Goal: Task Accomplishment & Management: Manage account settings

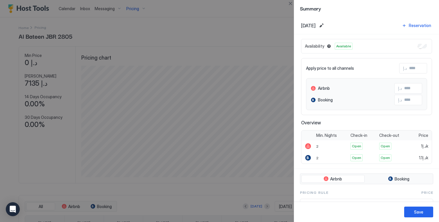
scroll to position [112, 334]
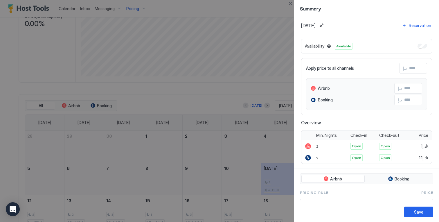
click at [66, 74] on div at bounding box center [219, 111] width 439 height 222
click at [289, 5] on button "Close" at bounding box center [290, 3] width 7 height 7
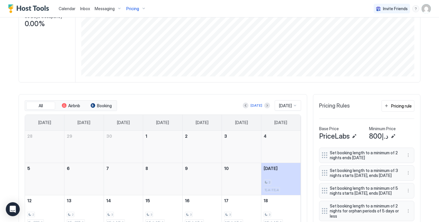
click at [13, 78] on div "Home Pricing Al Bateen JBR 2805 Synced about 7 hours ago Min Price د.إ 0 Max Pr…" at bounding box center [219, 110] width 418 height 387
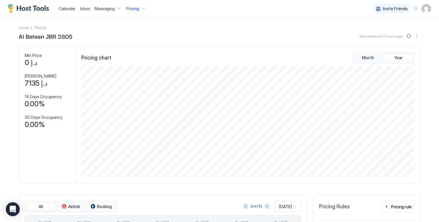
click at [137, 10] on span "Pricing" at bounding box center [132, 8] width 13 height 5
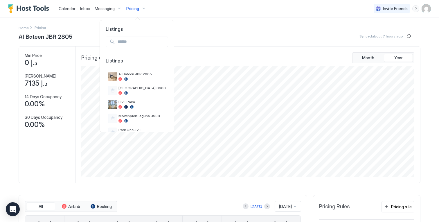
click at [82, 26] on div at bounding box center [219, 111] width 439 height 222
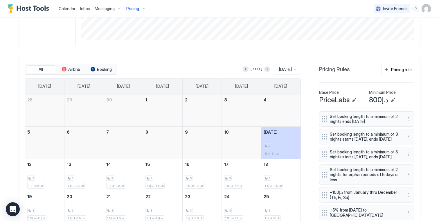
scroll to position [139, 0]
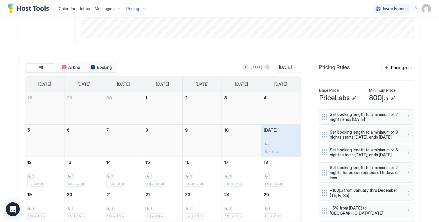
click at [281, 137] on div "2 د.إ1k-د.إ1.1k" at bounding box center [281, 140] width 35 height 27
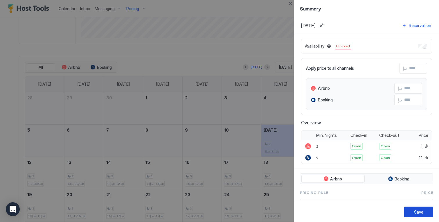
click at [420, 210] on div "Save" at bounding box center [418, 212] width 9 height 6
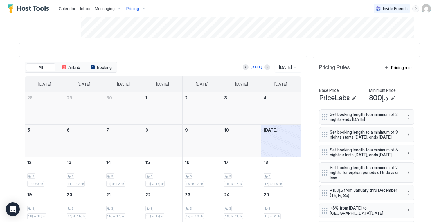
click at [141, 70] on div "Today Oct 2025" at bounding box center [209, 67] width 183 height 10
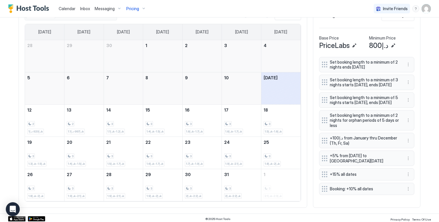
scroll to position [201, 0]
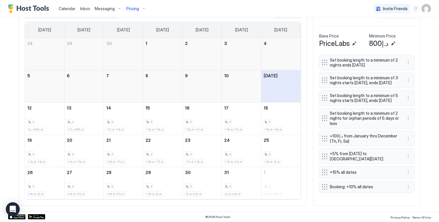
click at [227, 85] on div at bounding box center [241, 89] width 39 height 17
click at [42, 113] on div "2 د.إ920-د.إ1k" at bounding box center [44, 118] width 35 height 27
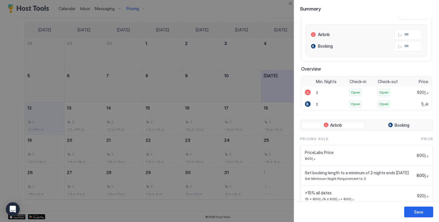
scroll to position [99, 0]
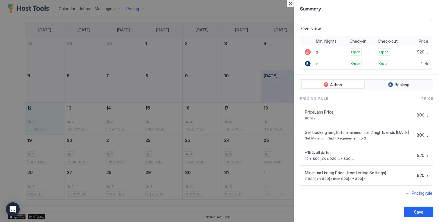
click at [289, 4] on button "Close" at bounding box center [290, 3] width 7 height 7
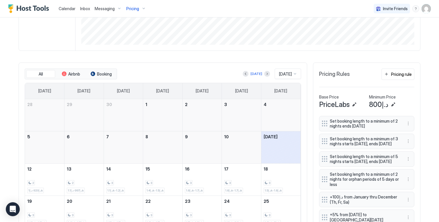
scroll to position [85, 0]
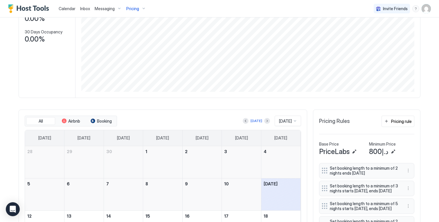
click at [131, 7] on span "Pricing" at bounding box center [132, 8] width 13 height 5
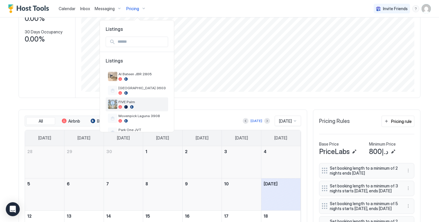
click at [139, 103] on span "FIVE Palm" at bounding box center [141, 102] width 47 height 4
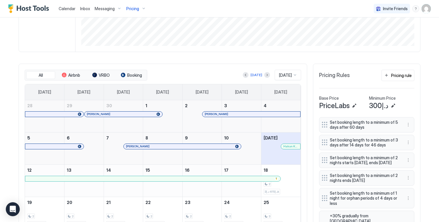
scroll to position [146, 0]
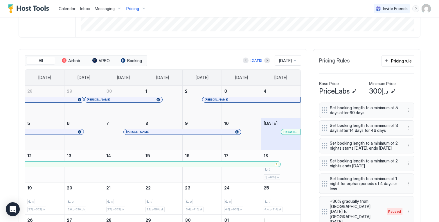
click at [286, 163] on div "2 د.إ615-د.إ3k" at bounding box center [281, 165] width 35 height 27
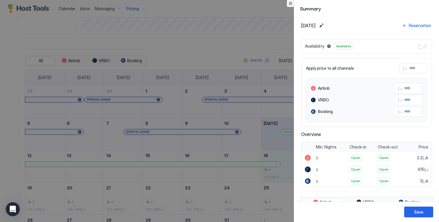
click at [290, 2] on button "Close" at bounding box center [290, 3] width 7 height 7
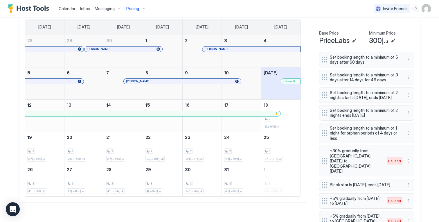
scroll to position [232, 0]
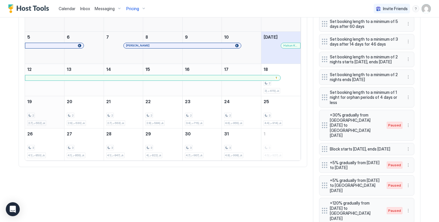
click at [56, 111] on div "2 د.إ552-د.إ2.7k" at bounding box center [44, 111] width 35 height 27
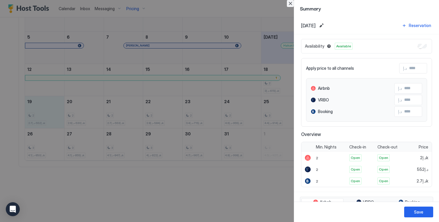
click at [288, 3] on button "Close" at bounding box center [290, 3] width 7 height 7
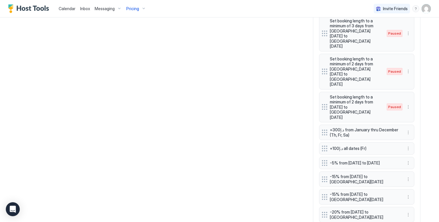
scroll to position [547, 0]
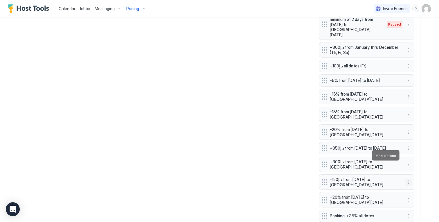
click at [405, 179] on button "More options" at bounding box center [408, 182] width 7 height 7
click at [409, 162] on div "Edit" at bounding box center [411, 163] width 13 height 4
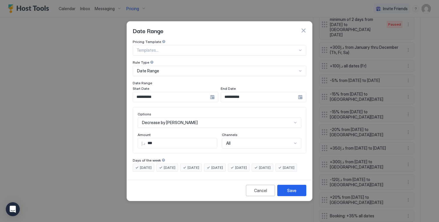
click at [203, 93] on input "**********" at bounding box center [171, 97] width 77 height 10
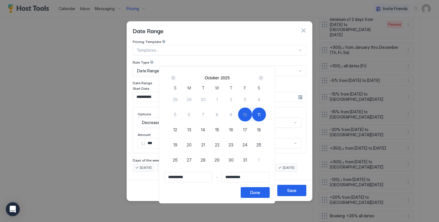
click at [257, 129] on div "18" at bounding box center [259, 130] width 14 height 14
type input "**********"
click at [178, 139] on div "19" at bounding box center [175, 145] width 14 height 14
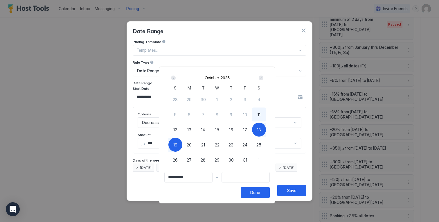
type input "**********"
click at [260, 190] on div "Done" at bounding box center [255, 192] width 10 height 6
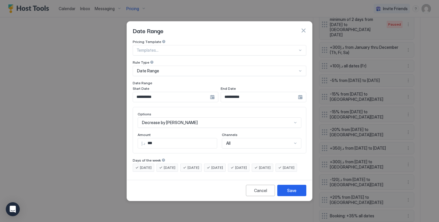
click at [200, 117] on div "Decrease by Amount" at bounding box center [220, 122] width 164 height 10
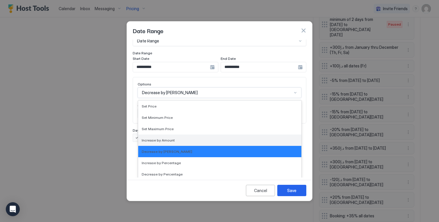
click at [189, 138] on div "Increase by Amount" at bounding box center [220, 140] width 156 height 4
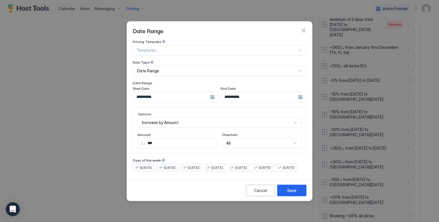
click at [285, 191] on button "Save" at bounding box center [291, 190] width 29 height 11
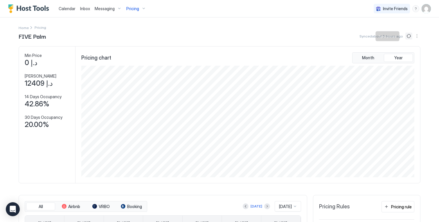
click at [408, 37] on button "Sync prices" at bounding box center [408, 36] width 7 height 7
click at [134, 15] on button "Pricing" at bounding box center [136, 8] width 24 height 17
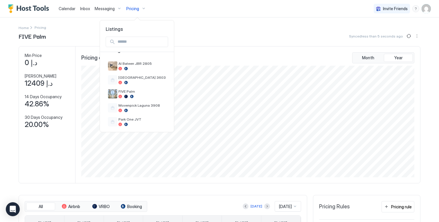
scroll to position [13, 0]
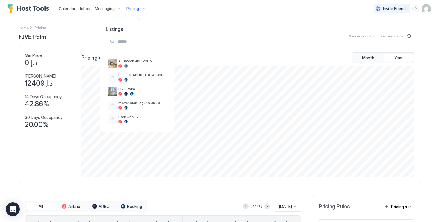
click at [192, 43] on div at bounding box center [219, 111] width 439 height 222
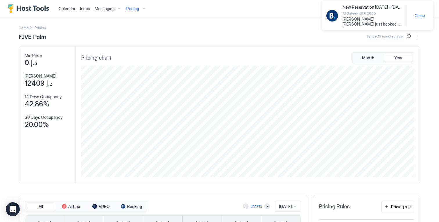
click at [129, 10] on span "Pricing" at bounding box center [132, 8] width 13 height 5
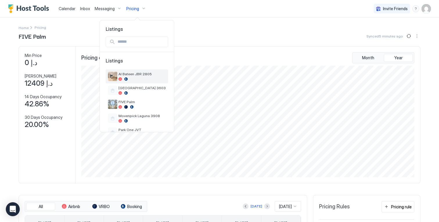
click at [137, 76] on span "Al Bateen JBR 2805" at bounding box center [141, 74] width 47 height 4
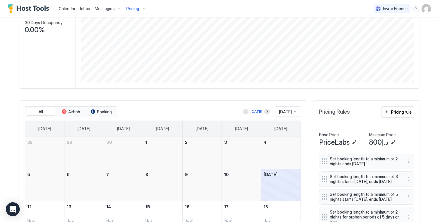
scroll to position [201, 0]
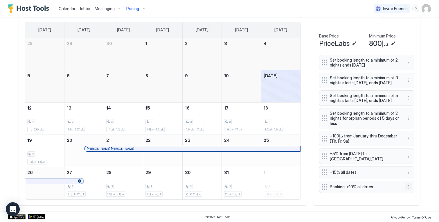
click at [405, 190] on button "More options" at bounding box center [408, 186] width 7 height 7
click at [410, 166] on div "Edit" at bounding box center [411, 166] width 13 height 4
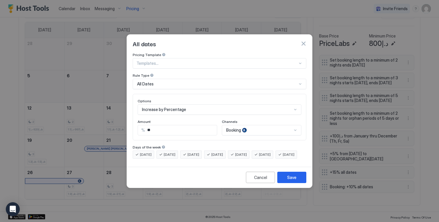
click at [200, 126] on input "**" at bounding box center [181, 130] width 72 height 10
type input "**"
click at [293, 178] on button "Save" at bounding box center [291, 177] width 29 height 11
